Goal: Information Seeking & Learning: Learn about a topic

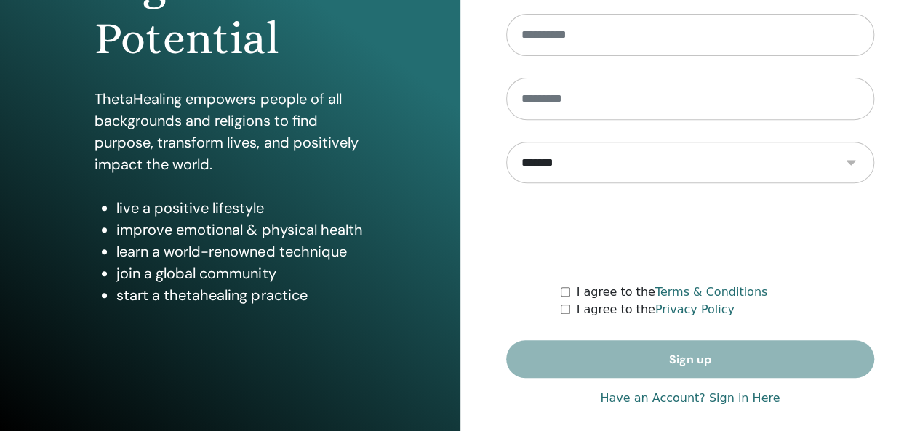
scroll to position [266, 0]
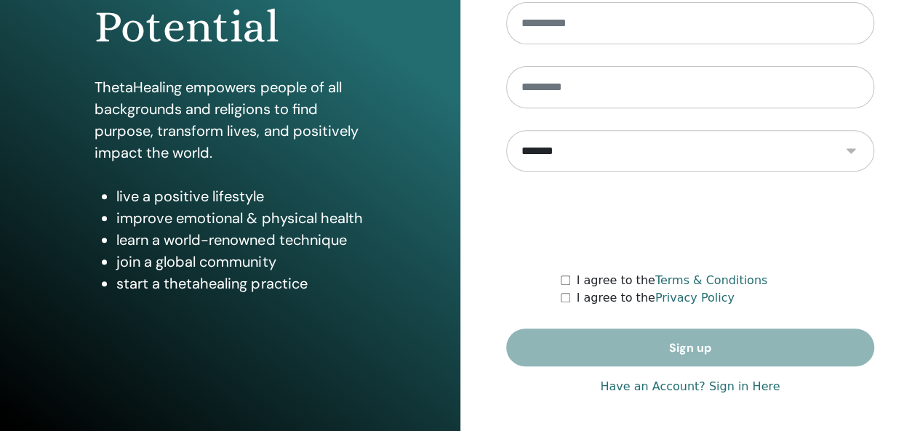
click at [739, 388] on link "Have an Account? Sign in Here" at bounding box center [690, 386] width 180 height 17
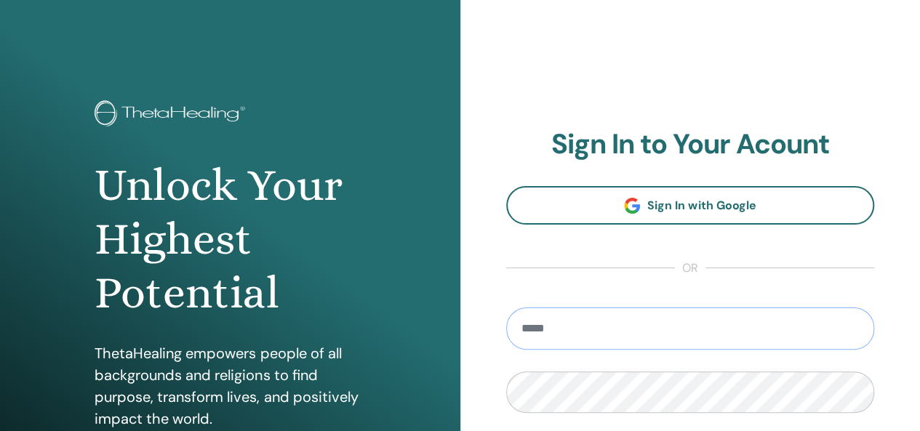
click at [681, 321] on input "email" at bounding box center [690, 329] width 369 height 42
type input "**********"
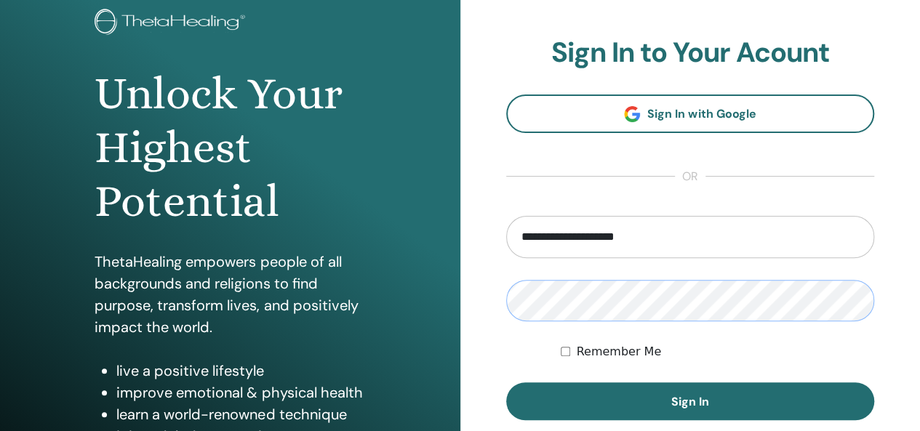
scroll to position [102, 0]
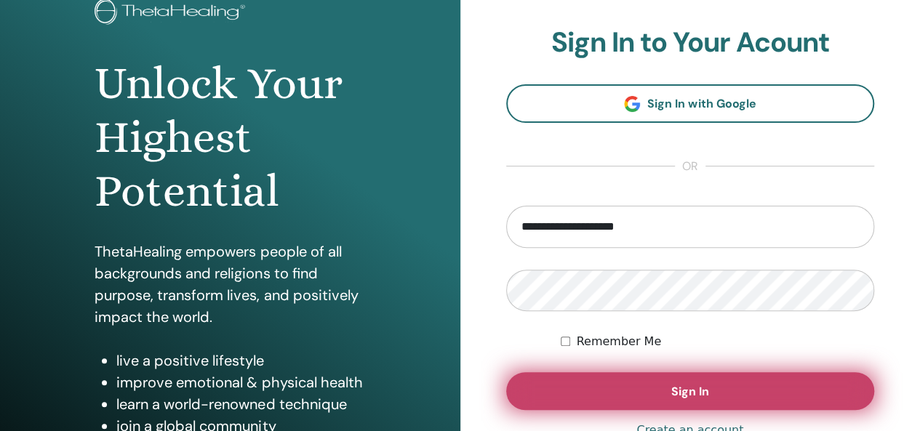
click at [722, 397] on button "Sign In" at bounding box center [690, 392] width 369 height 38
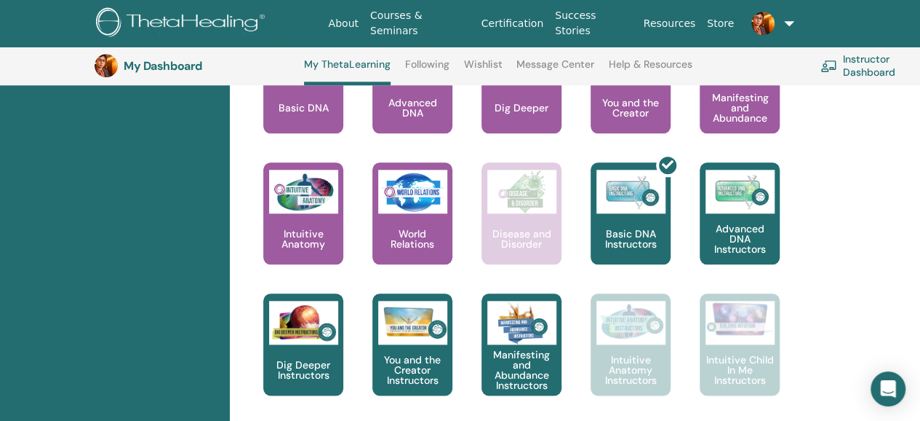
scroll to position [736, 0]
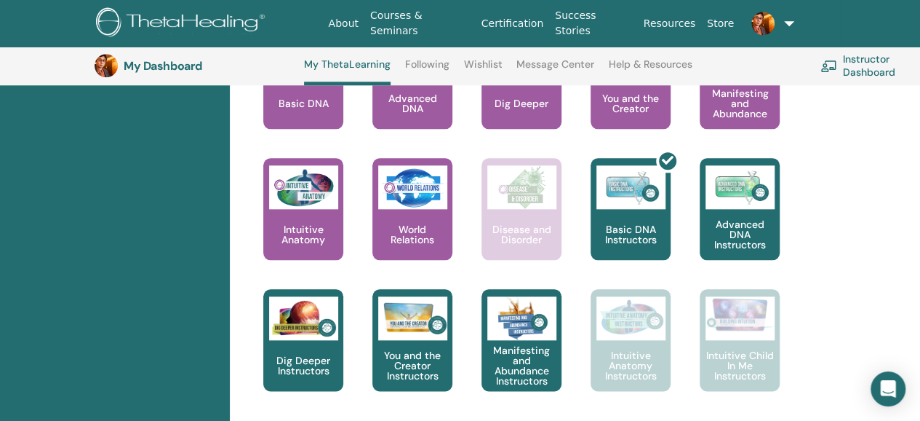
drag, startPoint x: 921, startPoint y: 48, endPoint x: 901, endPoint y: 219, distance: 172.2
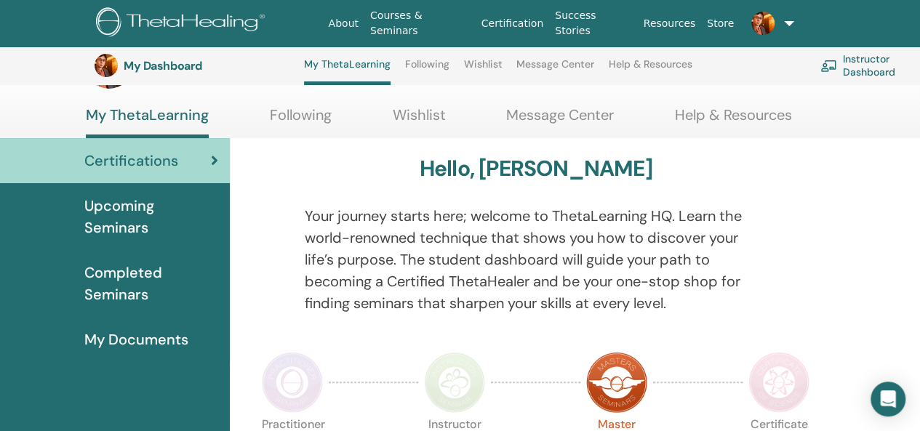
scroll to position [26, 0]
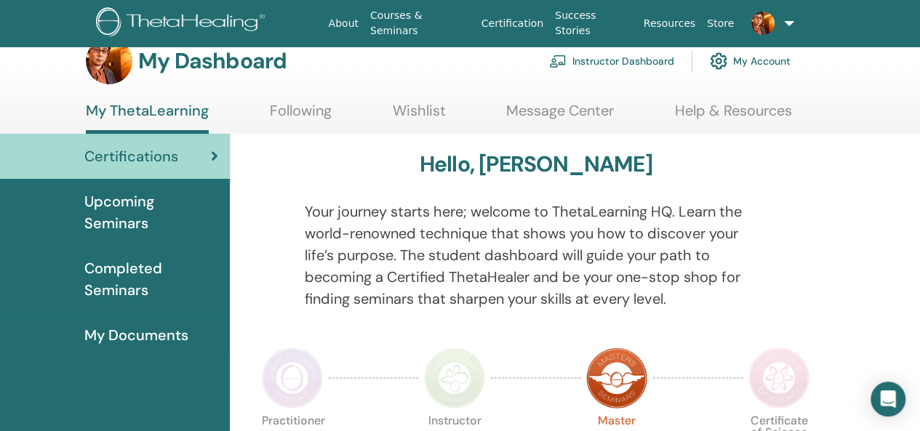
click at [915, 75] on div "My Dashboard Instructor Dashboard My Account" at bounding box center [486, 61] width 870 height 47
click at [294, 366] on img at bounding box center [292, 378] width 61 height 61
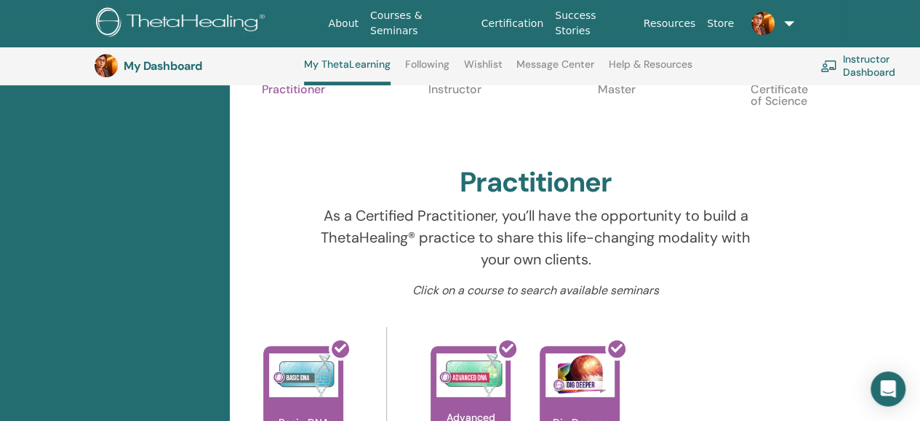
scroll to position [388, 0]
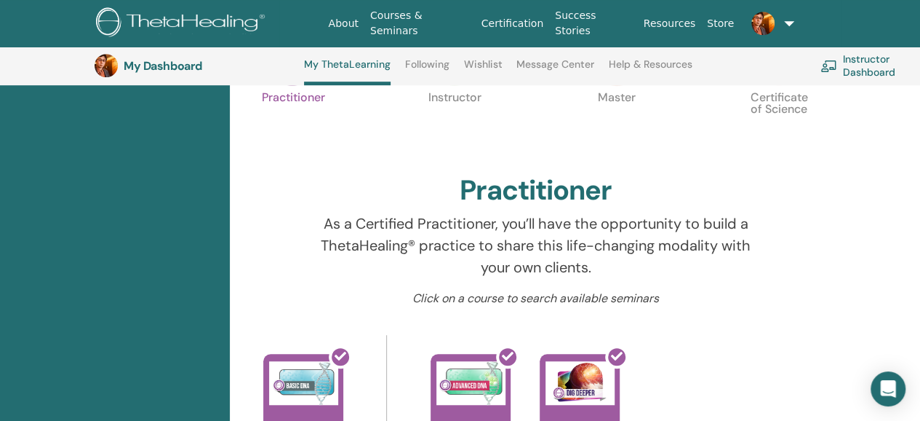
click at [459, 106] on p "Instructor" at bounding box center [454, 122] width 61 height 61
click at [459, 101] on p "Instructor" at bounding box center [454, 122] width 61 height 61
drag, startPoint x: 920, startPoint y: 158, endPoint x: 918, endPoint y: 136, distance: 21.9
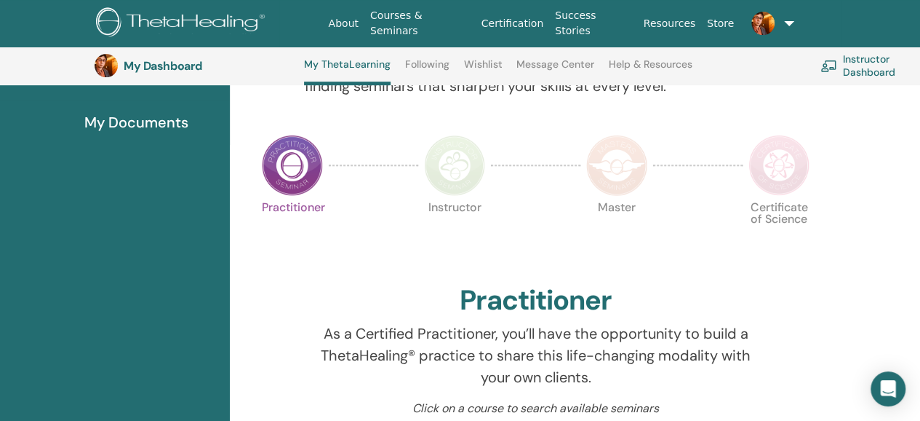
scroll to position [273, 0]
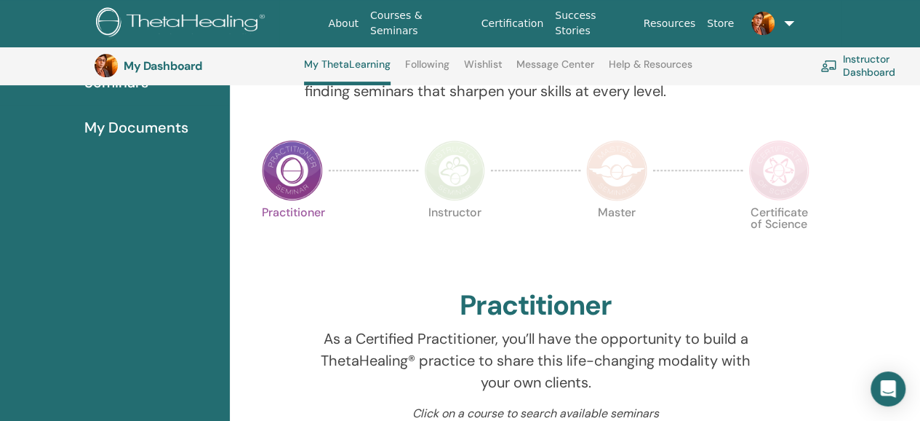
click at [454, 187] on img at bounding box center [454, 170] width 61 height 61
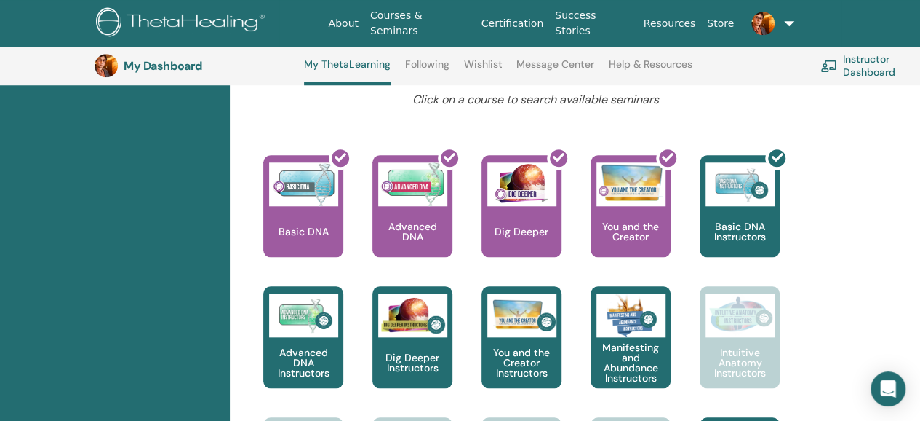
scroll to position [596, 0]
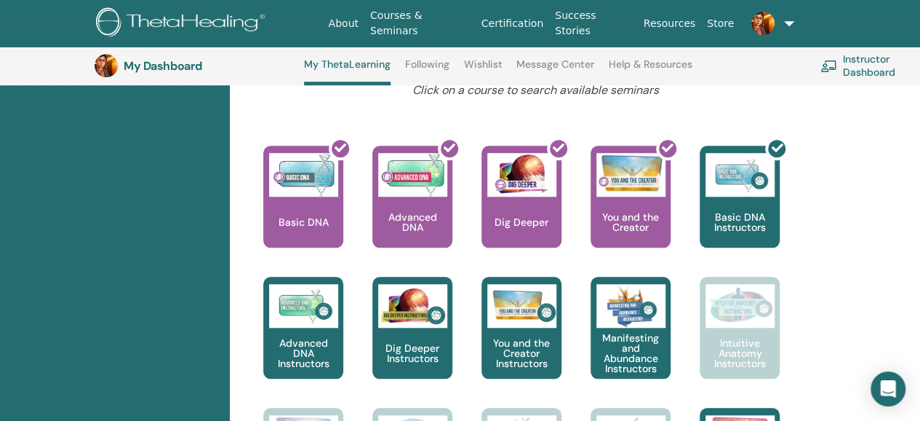
drag, startPoint x: 931, startPoint y: 65, endPoint x: 888, endPoint y: 156, distance: 101.2
